Goal: Information Seeking & Learning: Compare options

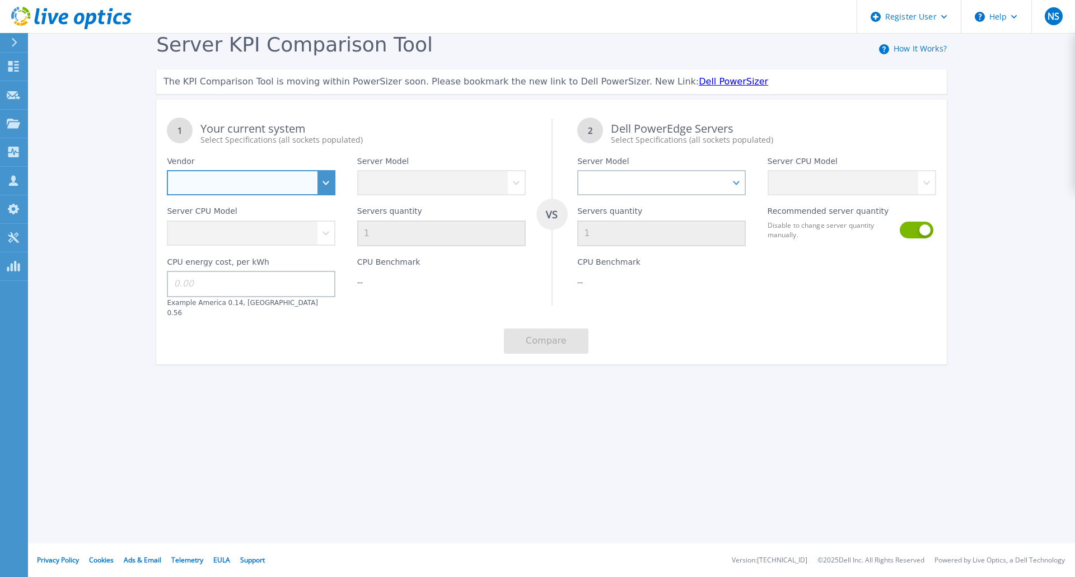
click at [313, 179] on select "Dell HPE Lenovo Supermicro" at bounding box center [251, 182] width 169 height 25
select select "Dell"
click at [167, 171] on select "Dell HPE Lenovo Supermicro" at bounding box center [251, 182] width 169 height 25
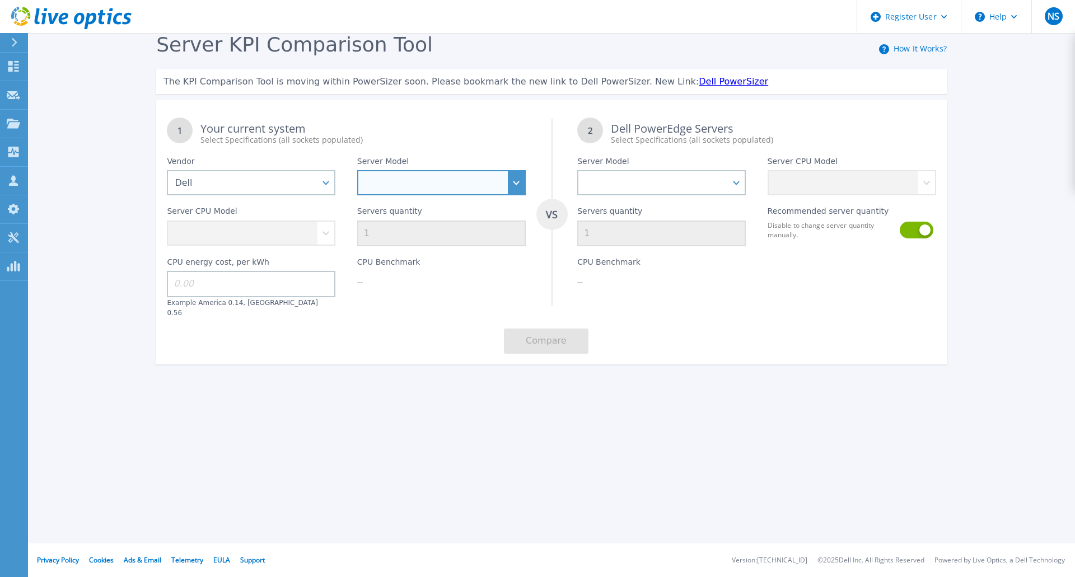
click at [479, 188] on select "PowerEdge C6520 PowerEdge C6525 PowerEdge HS5610 PowerEdge HS5620 PowerEdge R24…" at bounding box center [441, 182] width 169 height 25
click at [681, 407] on div "Server KPI Comparison Tool How It Works? The KPI Comparison Tool is moving with…" at bounding box center [537, 209] width 1075 height 418
click at [506, 184] on select "PowerEdge C6520 PowerEdge C6525 PowerEdge HS5610 PowerEdge HS5620 PowerEdge R24…" at bounding box center [441, 182] width 169 height 25
select select "PowerEdge C6520"
click at [357, 171] on select "PowerEdge C6520 PowerEdge C6525 PowerEdge HS5610 PowerEdge HS5620 PowerEdge R24…" at bounding box center [441, 182] width 169 height 25
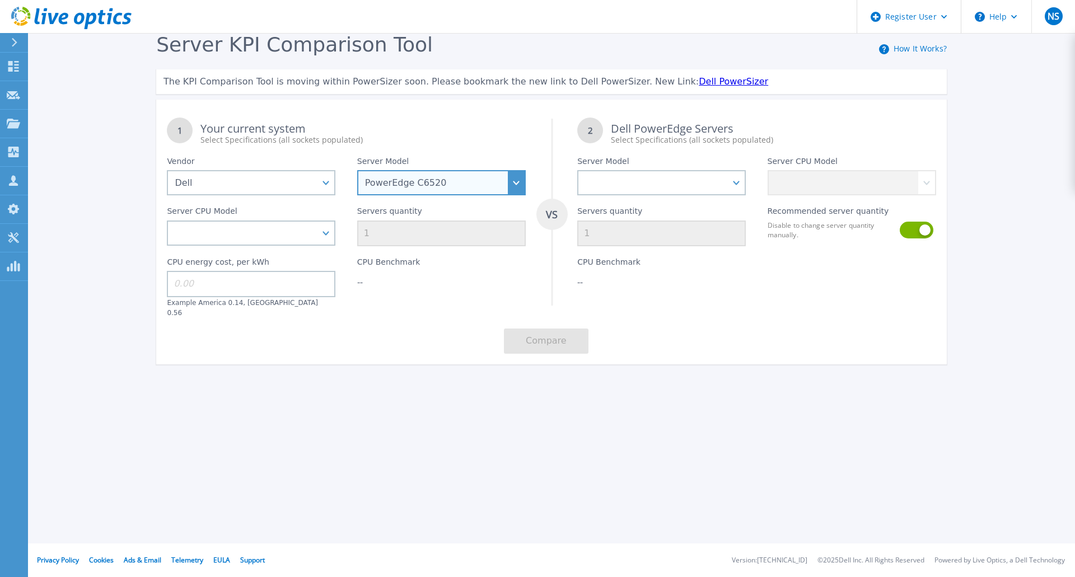
click at [460, 185] on select "PowerEdge C6520 PowerEdge C6525 PowerEdge HS5610 PowerEdge HS5620 PowerEdge R24…" at bounding box center [441, 182] width 169 height 25
click at [357, 171] on select "PowerEdge C6520 PowerEdge C6525 PowerEdge HS5610 PowerEdge HS5620 PowerEdge R24…" at bounding box center [441, 182] width 169 height 25
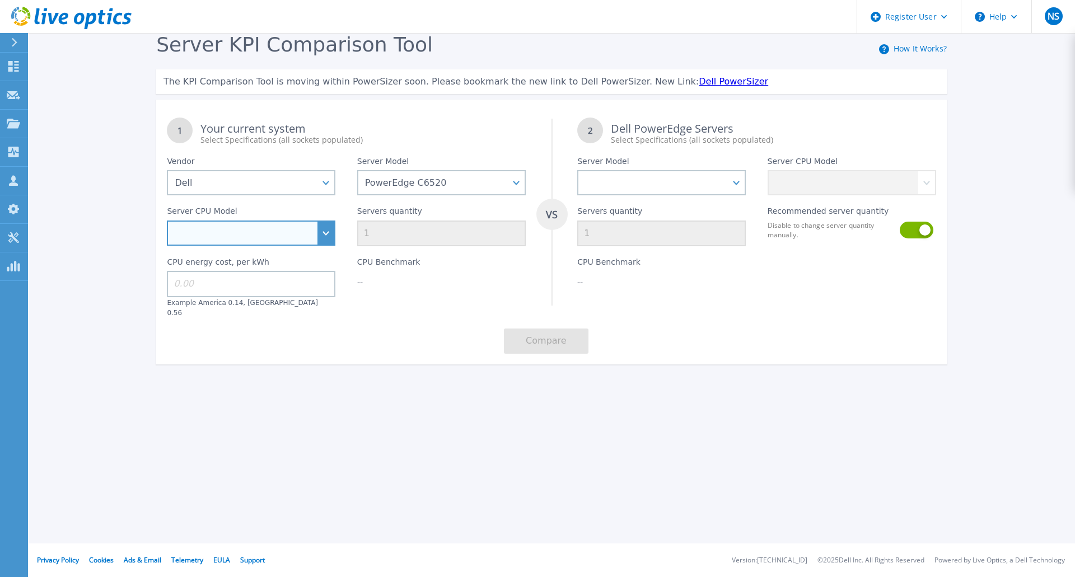
click at [319, 239] on select "Intel Xeon Platinum 8360Y 2.4GHz Intel Xeon Platinum 8368 2.4GHz Intel Xeon Sil…" at bounding box center [251, 233] width 169 height 25
select select "337110"
click at [167, 221] on select "Intel Xeon Platinum 8360Y 2.4GHz Intel Xeon Platinum 8368 2.4GHz Intel Xeon Sil…" at bounding box center [251, 233] width 169 height 25
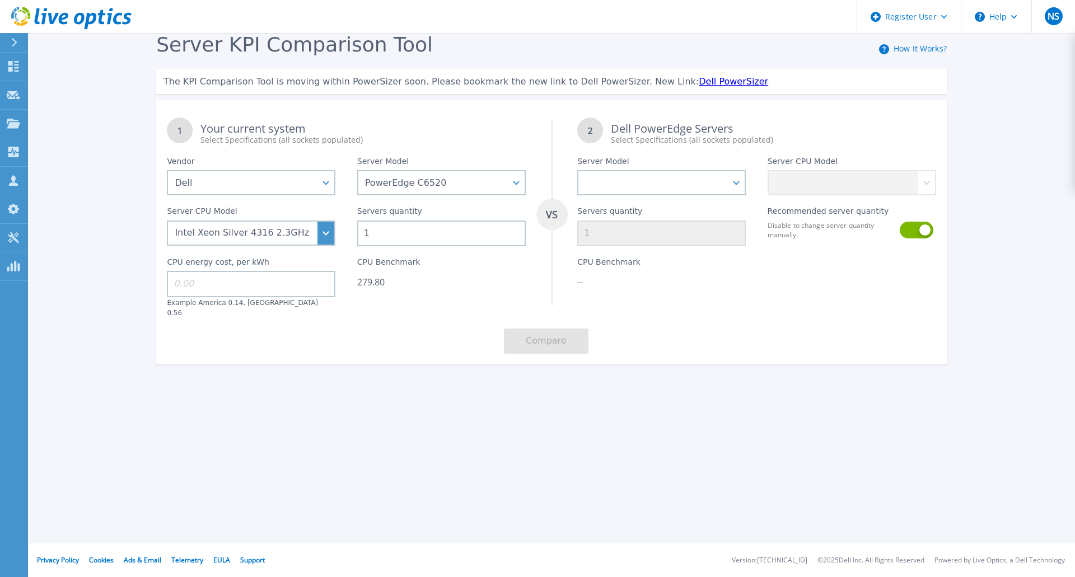
drag, startPoint x: 413, startPoint y: 233, endPoint x: 320, endPoint y: 226, distance: 93.8
click at [320, 226] on div "1 Your current system Select Specifications (all sockets populated) VS 2 Dell P…" at bounding box center [551, 236] width 791 height 258
type input "40"
click at [234, 286] on input at bounding box center [251, 284] width 169 height 26
type input "0.15"
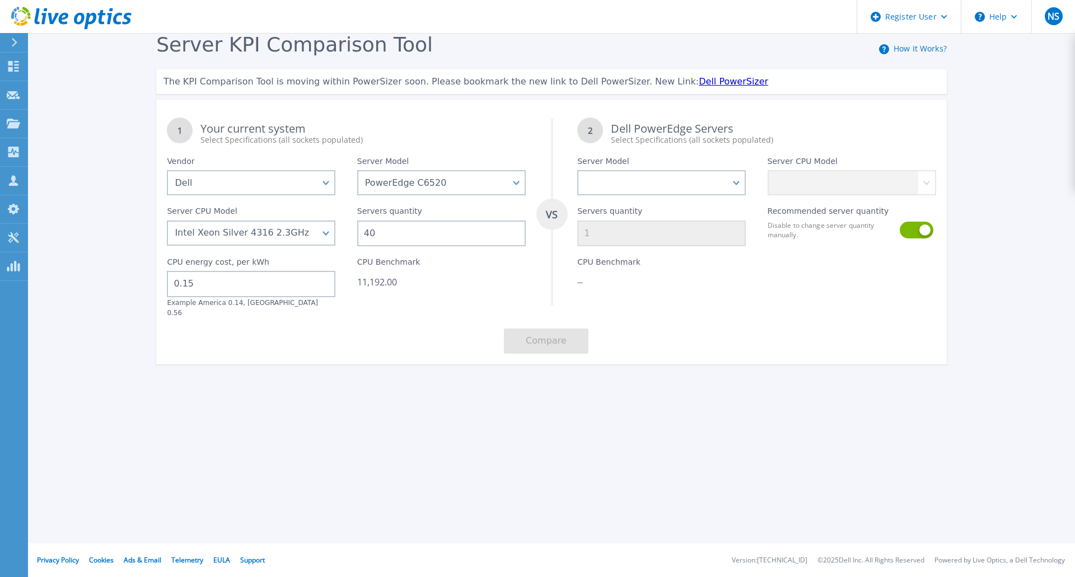
click at [353, 311] on div "1 Your current system Select Specifications (all sockets populated) VS 2 Dell P…" at bounding box center [551, 236] width 791 height 258
click at [734, 181] on select "PowerEdge C6520 PowerEdge C6525 PowerEdge HS5610 PowerEdge HS5620 PowerEdge R24…" at bounding box center [661, 182] width 169 height 25
select select "PowerEdge R860"
click at [577, 171] on select "PowerEdge C6520 PowerEdge C6525 PowerEdge HS5610 PowerEdge HS5620 PowerEdge R24…" at bounding box center [661, 182] width 169 height 25
click at [839, 121] on div "2 Dell PowerEdge Servers Select Specifications (all sockets populated)" at bounding box center [757, 126] width 380 height 39
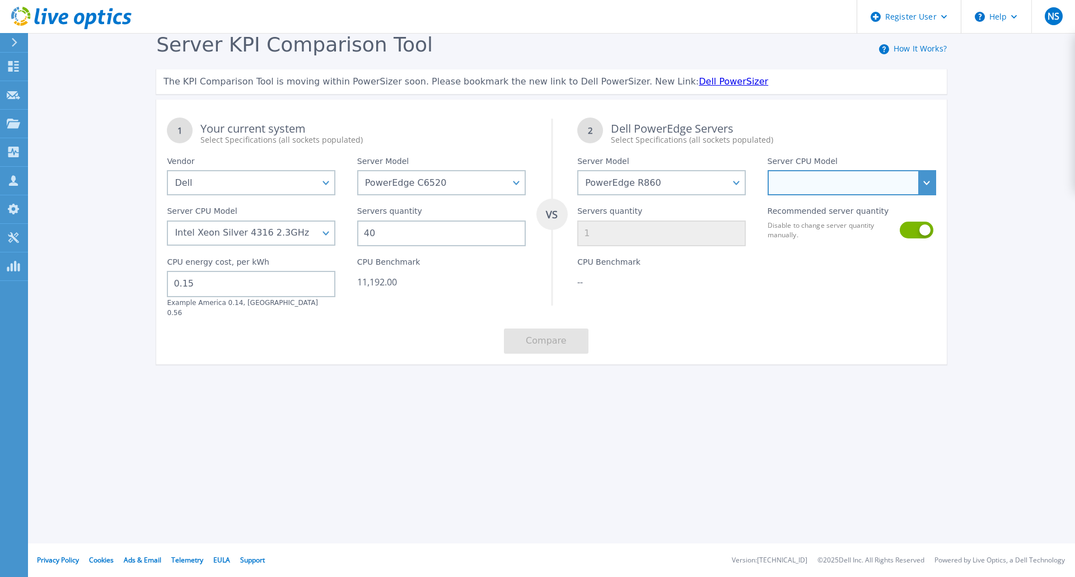
click at [920, 181] on select "Intel Xeon Gold 6416H 2.2GHz Intel Xeon Gold 6418H 2.1GHz Intel Xeon Gold 6434H…" at bounding box center [852, 182] width 169 height 25
select select "335381"
click at [768, 171] on select "Intel Xeon Gold 6416H 2.2GHz Intel Xeon Gold 6418H 2.1GHz Intel Xeon Gold 6434H…" at bounding box center [852, 182] width 169 height 25
type input "15"
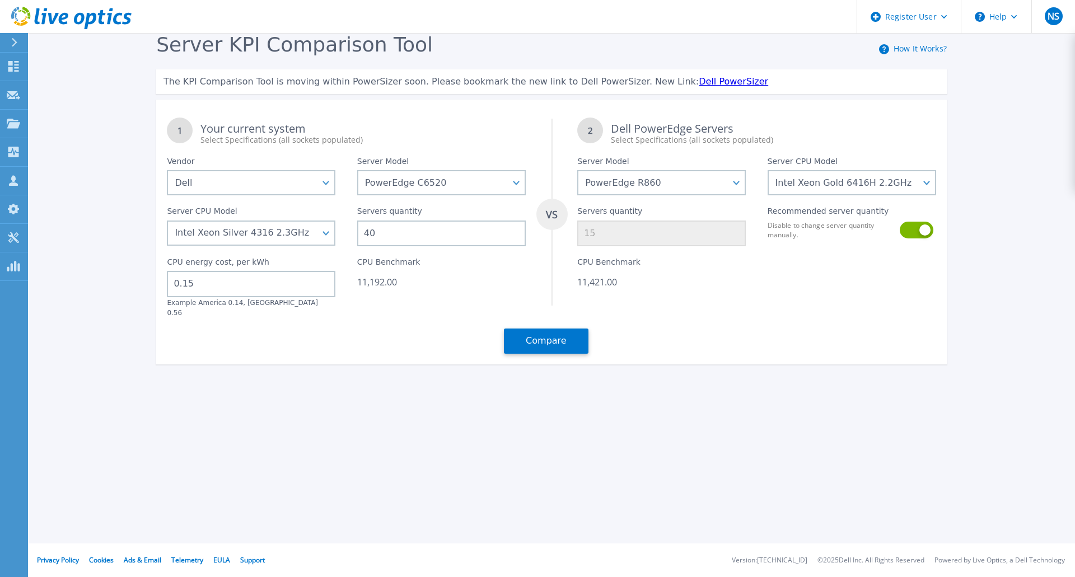
click at [810, 283] on div at bounding box center [851, 281] width 190 height 71
click at [550, 341] on button "Compare" at bounding box center [546, 341] width 85 height 25
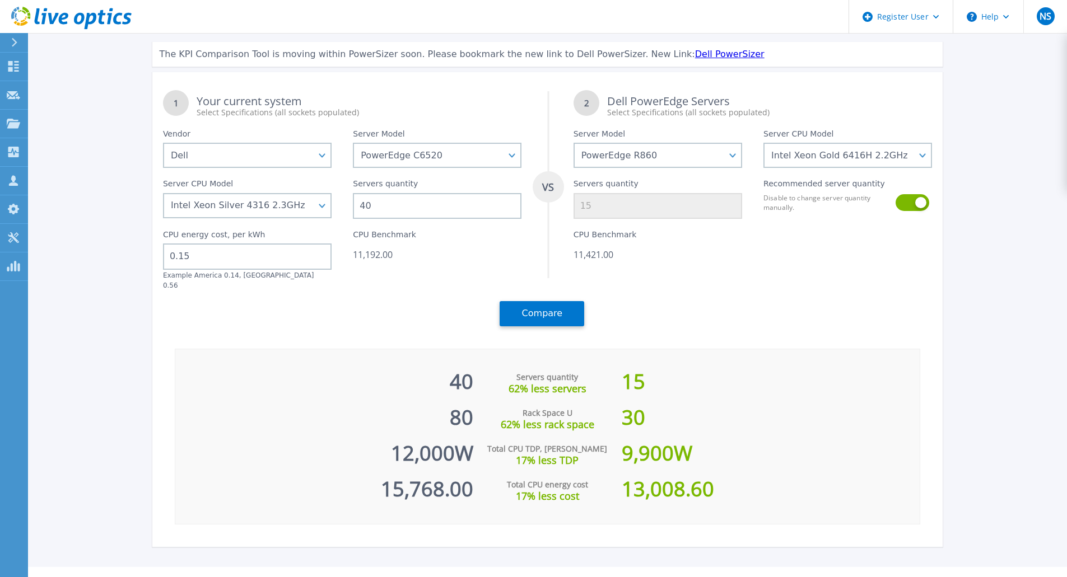
scroll to position [42, 0]
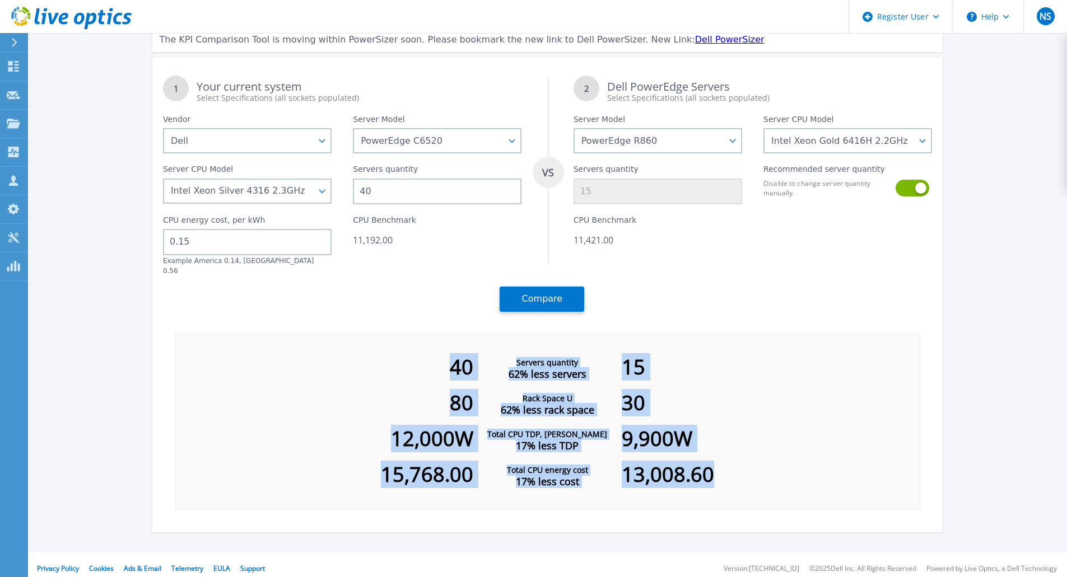
drag, startPoint x: 400, startPoint y: 339, endPoint x: 740, endPoint y: 429, distance: 351.6
click at [737, 457] on div "40 Servers quantity 62% less servers 15 80 Rack Space U 62% less rack space 30 …" at bounding box center [548, 422] width 746 height 176
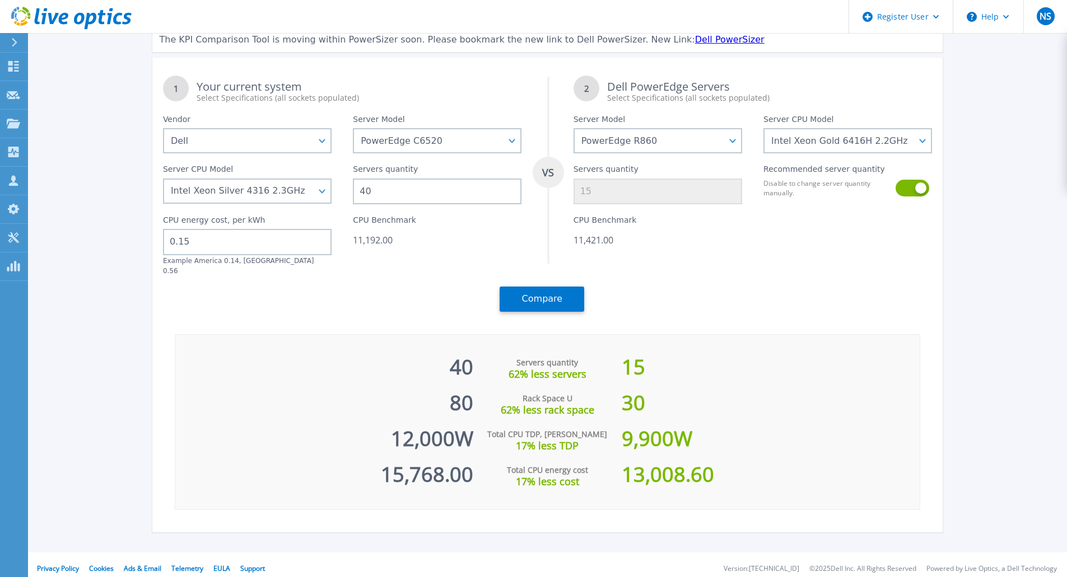
click at [703, 289] on div "1 Your current system Select Specifications (all sockets populated) VS 2 Dell P…" at bounding box center [547, 194] width 791 height 258
